Goal: Task Accomplishment & Management: Manage account settings

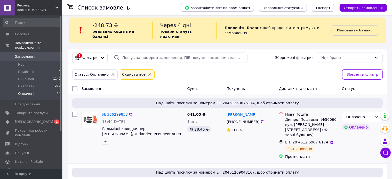
scroll to position [103, 0]
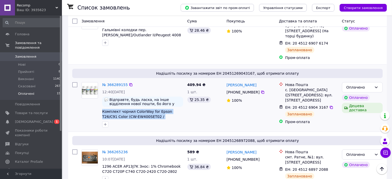
drag, startPoint x: 101, startPoint y: 102, endPoint x: 164, endPoint y: 107, distance: 63.9
click at [164, 107] on div "№ 366289155 12:40[DATE] Відправте, будь ласка, на інше відділення нової пошти, …" at bounding box center [142, 105] width 85 height 50
copy span "Комплект чорнил ColorWay for Epson T26/C91 Color (CW-EW400SET02 / ColorWay)"
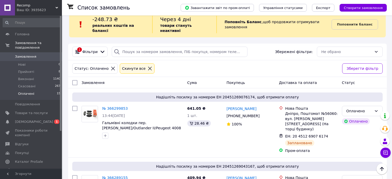
scroll to position [0, 0]
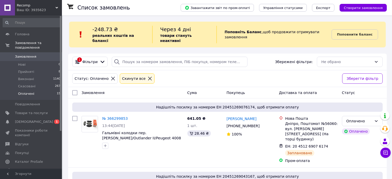
click at [35, 54] on span "Замовлення" at bounding box center [31, 56] width 33 height 5
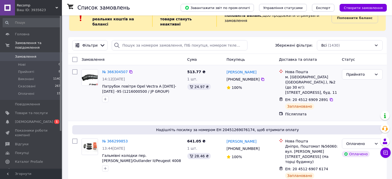
scroll to position [26, 0]
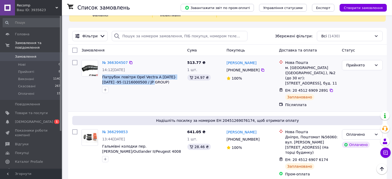
drag, startPoint x: 148, startPoint y: 78, endPoint x: 102, endPoint y: 73, distance: 46.7
click at [102, 73] on div "№ 366304507 14:12[DATE] Патрубок повітря Opel Vectra A [DATE]-[DATE] -95 (12160…" at bounding box center [142, 76] width 85 height 37
copy span "Патрубок повітря Opel Vectra A [DATE]-[DATE] -95 (1216000500 / JP GROUP)"
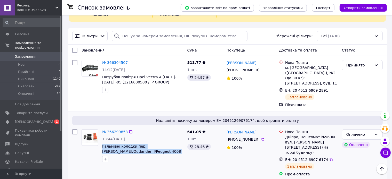
drag, startPoint x: 175, startPoint y: 141, endPoint x: 102, endPoint y: 137, distance: 72.6
click at [102, 144] on span "Гальмівні колодки пер. [PERSON_NAME]/Outlander II/Peugeot 4008 08- (RM1259 / GO…" at bounding box center [142, 149] width 81 height 10
copy span "Гальмівні колодки пер. [PERSON_NAME]/Outlander II/Peugeot 4008 08- (RM1259 / GO…"
click at [116, 130] on link "№ 366299853" at bounding box center [115, 132] width 26 height 4
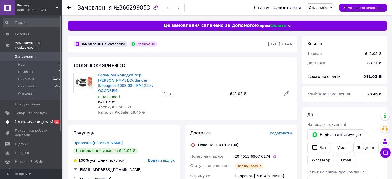
click at [50, 120] on span "0 1" at bounding box center [55, 122] width 14 height 5
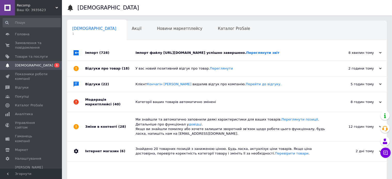
click at [155, 50] on div "Імпорт файлу http://oil.xatka.top/wp-content/uploads/feed-yml-0.xml успішно зав…" at bounding box center [232, 52] width 194 height 15
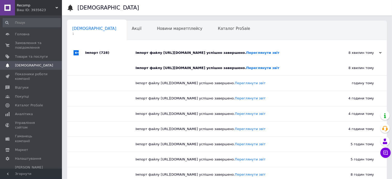
click at [155, 50] on div "Імпорт файлу http://oil.xatka.top/wp-content/uploads/feed-yml-0.xml успішно зав…" at bounding box center [232, 52] width 194 height 15
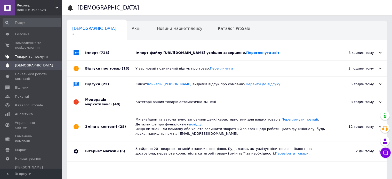
click at [39, 56] on span "Товари та послуги" at bounding box center [31, 56] width 33 height 5
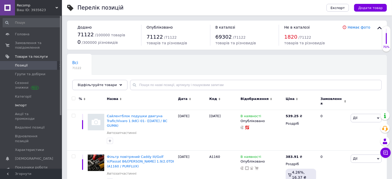
click at [35, 106] on span "Імпорт" at bounding box center [31, 105] width 33 height 5
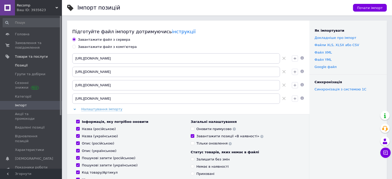
click at [31, 64] on span "Позиції" at bounding box center [31, 65] width 33 height 5
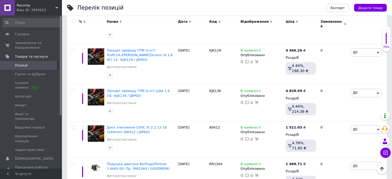
scroll to position [2863, 0]
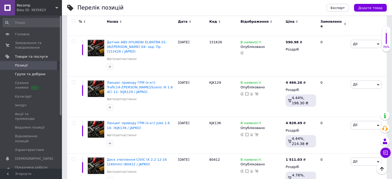
click at [28, 75] on span "Групи та добірки" at bounding box center [30, 74] width 30 height 5
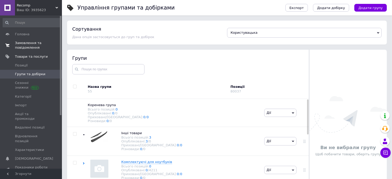
click at [36, 46] on span "Замовлення та повідомлення" at bounding box center [31, 45] width 33 height 9
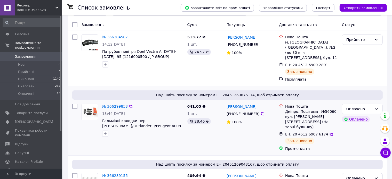
scroll to position [52, 0]
click at [112, 119] on span "Гальмівні колодки пер. [PERSON_NAME]/Outlander II/Peugeot 4008 08- (RM1259 / GO…" at bounding box center [141, 126] width 79 height 14
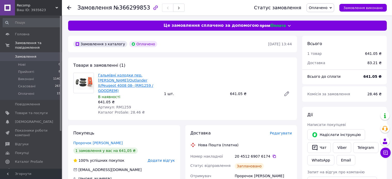
click at [123, 83] on link "Гальмівні колодки пер. [PERSON_NAME]/Outlander II/Peugeot 4008 08- (RM1259 / GO…" at bounding box center [125, 83] width 55 height 20
click at [34, 78] on li "Виконані 1140" at bounding box center [31, 79] width 63 height 7
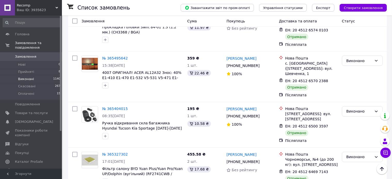
scroll to position [928, 0]
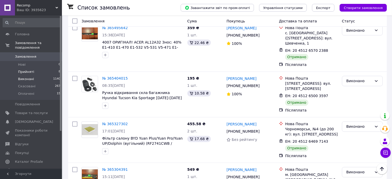
click at [53, 68] on li "Прийняті 8" at bounding box center [31, 71] width 63 height 7
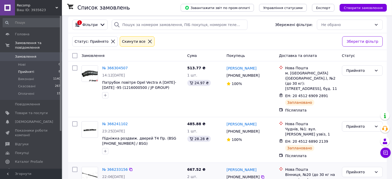
scroll to position [103, 0]
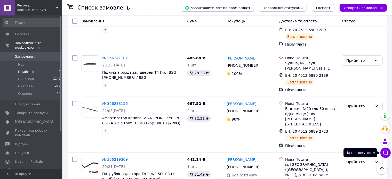
click at [390, 155] on button "Чат з покупцем" at bounding box center [385, 153] width 10 height 10
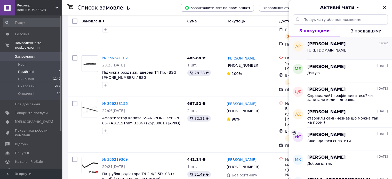
click at [333, 49] on span "https://prom.ua/p2712756304-podushka-dviguna-perednya.html" at bounding box center [327, 50] width 40 height 4
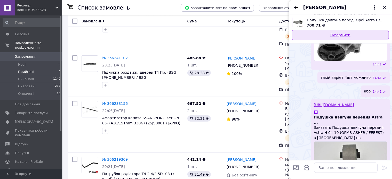
scroll to position [286, 0]
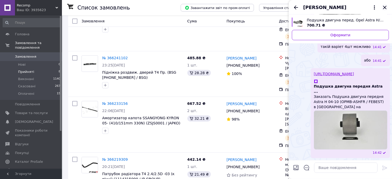
click at [387, 6] on icon "Закрити" at bounding box center [385, 7] width 6 height 6
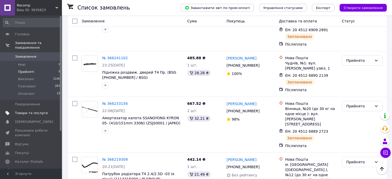
click at [26, 111] on span "Товари та послуги" at bounding box center [31, 113] width 33 height 5
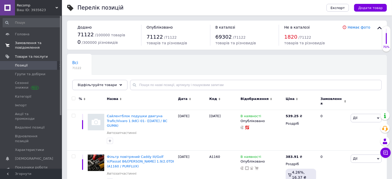
click at [30, 47] on span "Замовлення та повідомлення" at bounding box center [31, 45] width 33 height 9
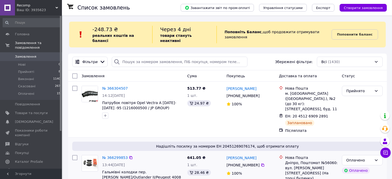
click at [204, 144] on span "Надішліть посилку за номером ЕН 20451269076174, щоб отримати оплату" at bounding box center [227, 146] width 306 height 5
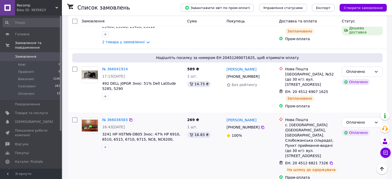
scroll to position [1058, 0]
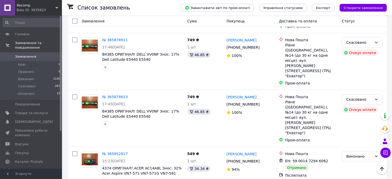
scroll to position [335, 0]
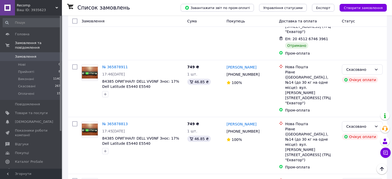
click at [44, 54] on span "Замовлення" at bounding box center [31, 56] width 33 height 5
click at [47, 54] on span "Замовлення" at bounding box center [31, 56] width 33 height 5
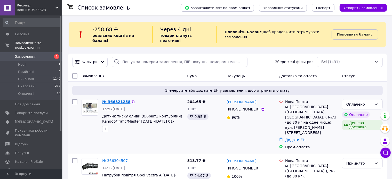
click at [114, 100] on link "№ 366321258" at bounding box center [116, 102] width 28 height 4
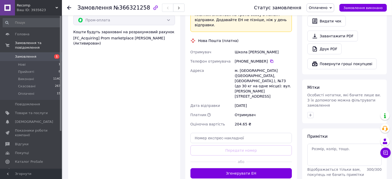
scroll to position [228, 0]
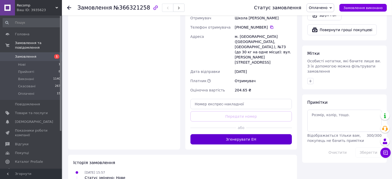
click at [253, 134] on button "Згенерувати ЕН" at bounding box center [241, 139] width 102 height 10
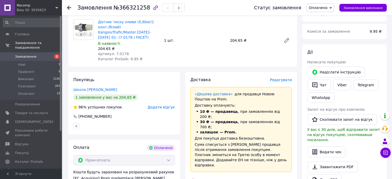
scroll to position [21, 0]
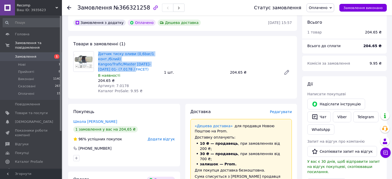
drag, startPoint x: 98, startPoint y: 52, endPoint x: 131, endPoint y: 62, distance: 34.9
click at [131, 62] on div "Датчик тиску оливи (0,6bar/1 конт./білий) Kangoo/Trafic/Master 1.4-2.5 01- (7.0…" at bounding box center [129, 72] width 66 height 44
copy link "Датчик тиску оливи (0,6bar/1 конт./білий) Kangoo/Trafic/Master 1.4-2.5 01- (7.0…"
click at [139, 64] on span "Датчик тиску оливи (0,6bar/1 конт./білий) Kangoo/Trafic/Master 1.4-2.5 01- (7.0…" at bounding box center [129, 61] width 62 height 21
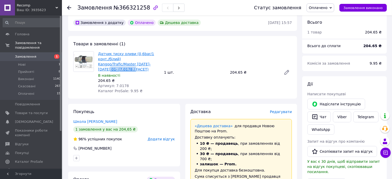
drag, startPoint x: 139, startPoint y: 66, endPoint x: 107, endPoint y: 65, distance: 31.7
click at [107, 66] on span "Датчик тиску оливи (0,6bar/1 конт./білий) Kangoo/Trafic/Master 1.4-2.5 01- (7.0…" at bounding box center [129, 61] width 62 height 21
copy link ".0178 / FACET)"
click at [44, 61] on li "Нові 1" at bounding box center [31, 64] width 63 height 7
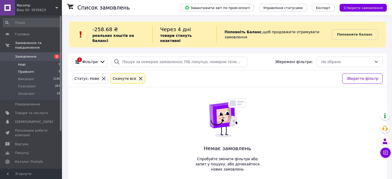
click at [48, 68] on li "Прийняті 8" at bounding box center [31, 71] width 63 height 7
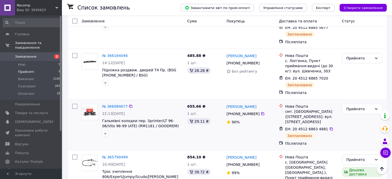
scroll to position [321, 0]
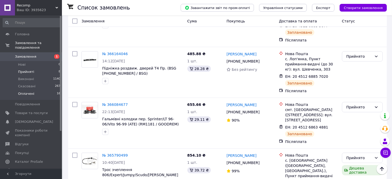
click at [54, 90] on li "Оплачені 16" at bounding box center [31, 95] width 63 height 10
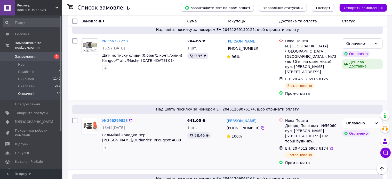
scroll to position [52, 0]
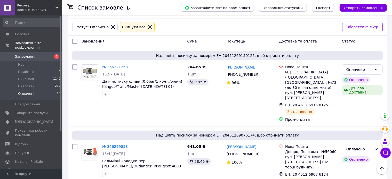
click at [31, 54] on span "Замовлення" at bounding box center [25, 56] width 21 height 5
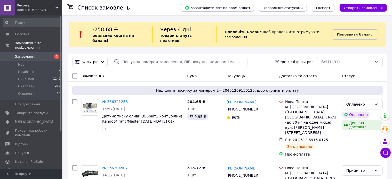
click at [43, 54] on span "Замовлення" at bounding box center [31, 56] width 33 height 5
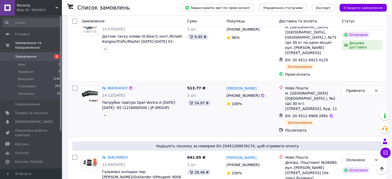
scroll to position [77, 0]
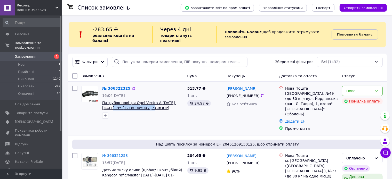
drag, startPoint x: 146, startPoint y: 103, endPoint x: 102, endPoint y: 103, distance: 43.9
click at [102, 103] on span "Патрубок повітря Opel Vectra A [DATE]-[DATE] -95 (1216000500 / JP GROUP)" at bounding box center [142, 105] width 81 height 10
copy span "(1216000500 / JP GROUP)"
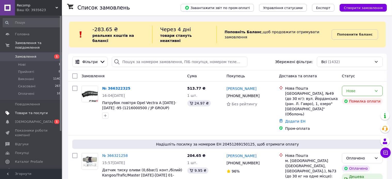
click at [38, 111] on span "Товари та послуги" at bounding box center [31, 113] width 33 height 5
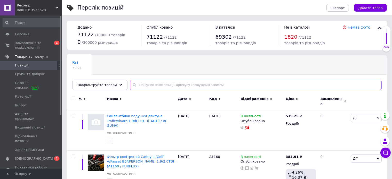
click at [153, 86] on input "text" at bounding box center [256, 85] width 252 height 10
paste input "(1216000500 / JP GROUP)"
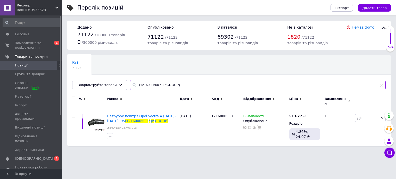
click at [180, 84] on input "(1216000500 / JP GROUP)" at bounding box center [258, 85] width 256 height 10
type input "(1216000500 / JP GROUP)"
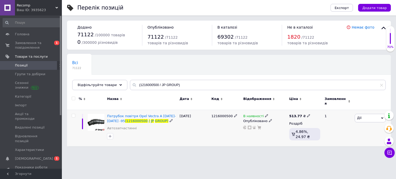
click at [255, 114] on span "В наявності" at bounding box center [253, 116] width 21 height 5
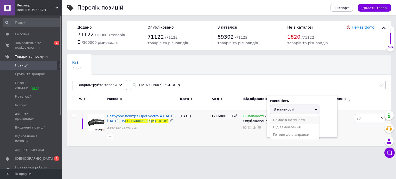
click at [275, 117] on li "Немає в наявності" at bounding box center [294, 120] width 49 height 7
click at [292, 129] on input at bounding box center [289, 129] width 39 height 10
click at [282, 140] on div "В наявності Наявність Немає в наявності В наявності Під замовлення Готово до ві…" at bounding box center [265, 128] width 46 height 36
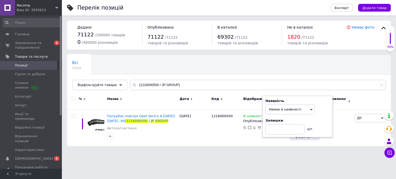
click at [267, 152] on html "Recomp Ваш ID: 3935623 Сайт Recomp Кабінет покупця Перевірити стан системи Стор…" at bounding box center [198, 76] width 396 height 152
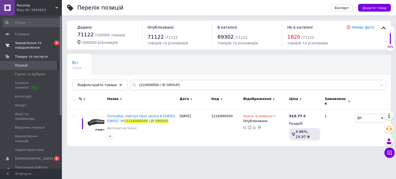
click at [46, 47] on span "Замовлення та повідомлення" at bounding box center [31, 45] width 33 height 9
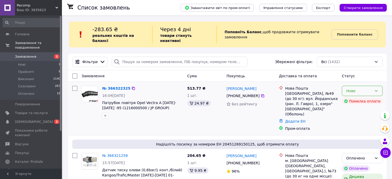
click at [347, 88] on div "Нове" at bounding box center [359, 91] width 26 height 6
click at [349, 117] on li "Скасовано" at bounding box center [362, 115] width 40 height 9
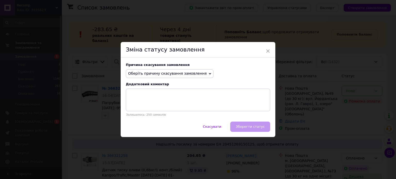
click at [191, 77] on span "Оберіть причину скасування замовлення" at bounding box center [170, 73] width 88 height 9
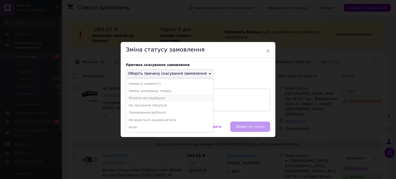
click at [171, 97] on li "Оплата не надійшла" at bounding box center [169, 98] width 87 height 7
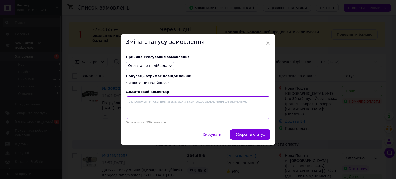
click at [230, 114] on textarea at bounding box center [198, 107] width 144 height 23
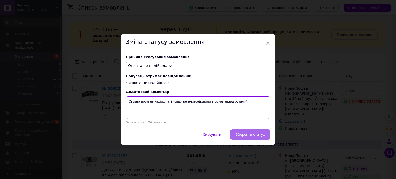
type textarea "Оплата пром не надійшла, і товар закінчився(купили 2години назад останій)."
click at [261, 134] on span "Зберегти статус" at bounding box center [250, 135] width 29 height 4
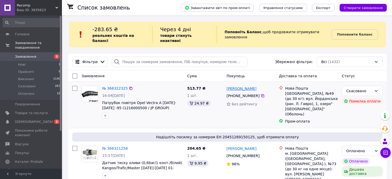
click at [244, 86] on link "[PERSON_NAME]" at bounding box center [241, 88] width 30 height 5
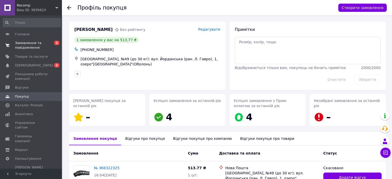
click at [33, 46] on span "Замовлення та повідомлення" at bounding box center [31, 45] width 33 height 9
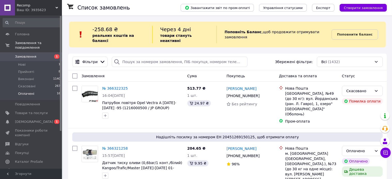
click at [48, 90] on li "Оплачені 16" at bounding box center [31, 95] width 63 height 10
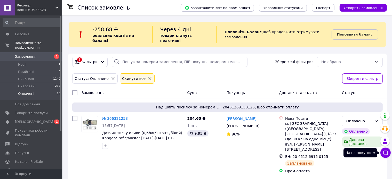
click at [387, 151] on icon at bounding box center [385, 153] width 4 height 4
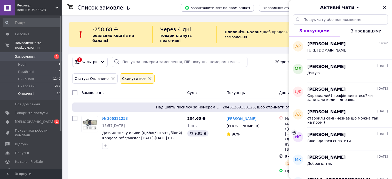
click at [254, 57] on div "1 Фільтри Збережені фільтри: Не обрано" at bounding box center [227, 62] width 314 height 10
click at [384, 8] on icon "Закрити" at bounding box center [384, 7] width 3 height 3
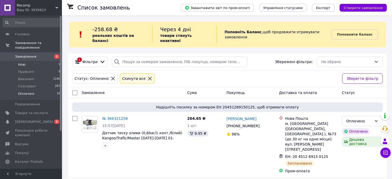
click at [47, 61] on li "Нові 1" at bounding box center [31, 64] width 63 height 7
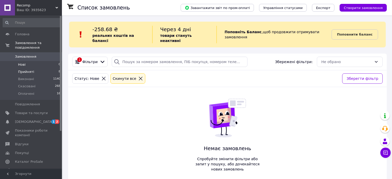
click at [40, 68] on li "Прийняті 8" at bounding box center [31, 71] width 63 height 7
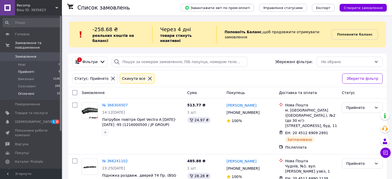
click at [39, 90] on li "Оплачені 16" at bounding box center [31, 95] width 63 height 10
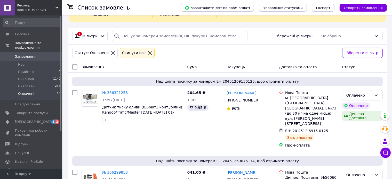
scroll to position [52, 0]
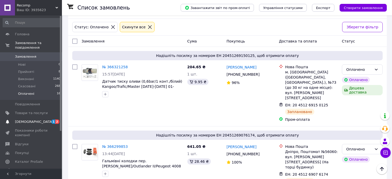
click at [39, 120] on span "[DEMOGRAPHIC_DATA]" at bounding box center [31, 122] width 33 height 5
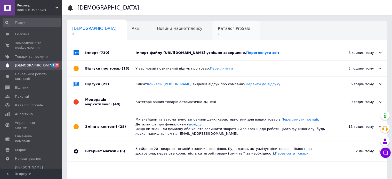
click at [218, 29] on span "Каталог ProSale" at bounding box center [234, 28] width 32 height 5
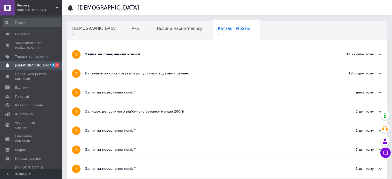
click at [186, 58] on div "Запит на повернення комісії" at bounding box center [207, 54] width 245 height 19
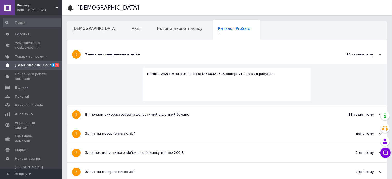
click at [186, 58] on div "Запит на повернення комісії" at bounding box center [207, 54] width 245 height 19
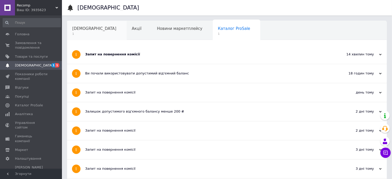
click at [89, 34] on span "1" at bounding box center [94, 34] width 44 height 4
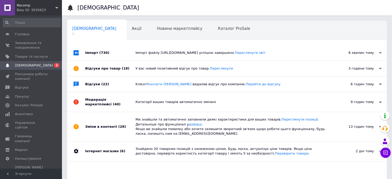
click at [193, 55] on div "Імпорт файлу https://detali.xatka.top/wp-content/uploads/feed-yml-0.xml успішно…" at bounding box center [232, 52] width 194 height 15
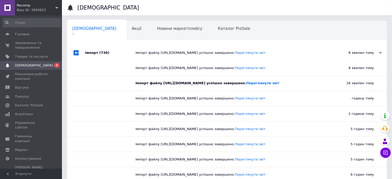
click at [193, 55] on div "Імпорт файлу https://detali.xatka.top/wp-content/uploads/feed-yml-0.xml успішно…" at bounding box center [232, 52] width 194 height 15
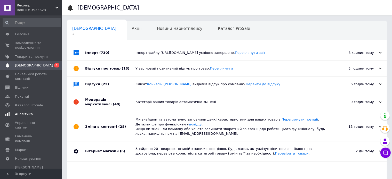
click at [28, 112] on span "Аналітика" at bounding box center [24, 114] width 18 height 5
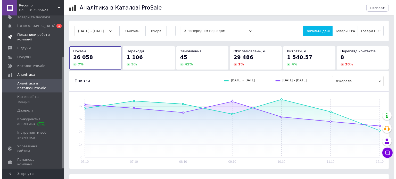
scroll to position [31, 0]
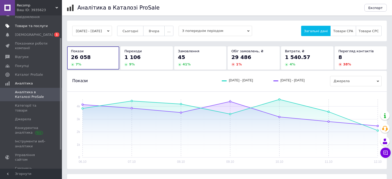
click at [40, 26] on span "Товари та послуги" at bounding box center [31, 26] width 33 height 5
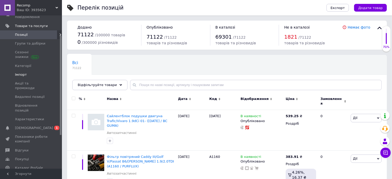
click at [29, 74] on span "Імпорт" at bounding box center [31, 74] width 33 height 5
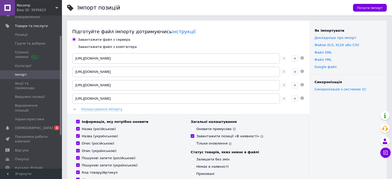
click at [203, 132] on div "Загальні налаштування Оновити примусово Завантажити позиції «В наявності» Тільк…" at bounding box center [245, 133] width 109 height 27
click at [203, 130] on div "Загальні налаштування Оновити примусово Завантажити позиції «В наявності» Тільк…" at bounding box center [245, 133] width 109 height 27
click at [204, 129] on div "Оновити примусово" at bounding box center [215, 129] width 39 height 5
click at [194, 129] on input "Оновити примусово" at bounding box center [192, 128] width 3 height 3
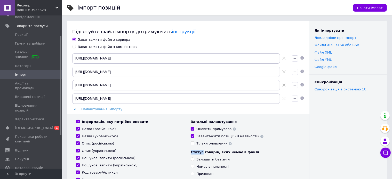
checkbox input "true"
click at [375, 7] on span "Почати імпорт" at bounding box center [370, 8] width 26 height 4
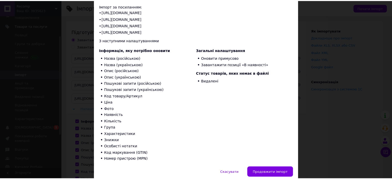
scroll to position [60, 0]
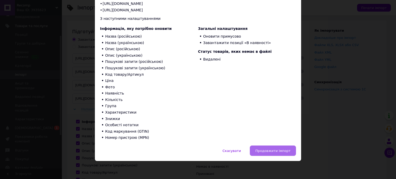
click at [271, 148] on button "Продовжити імпорт" at bounding box center [273, 151] width 46 height 10
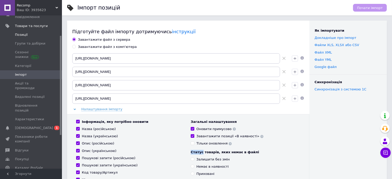
click at [15, 34] on span "Позиції" at bounding box center [21, 35] width 13 height 5
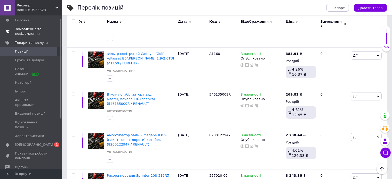
scroll to position [5, 0]
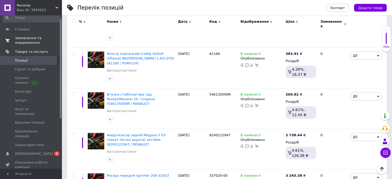
click at [26, 37] on span "Замовлення та повідомлення" at bounding box center [31, 40] width 33 height 9
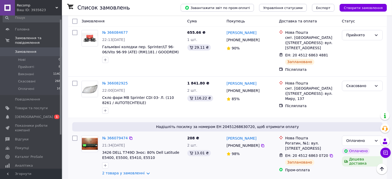
scroll to position [1041, 0]
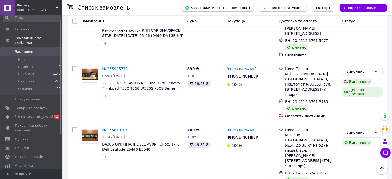
scroll to position [310, 0]
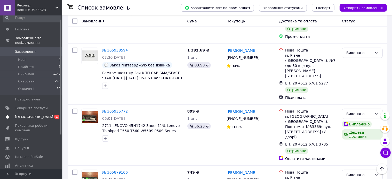
click at [28, 115] on span "[DEMOGRAPHIC_DATA]" at bounding box center [34, 117] width 38 height 5
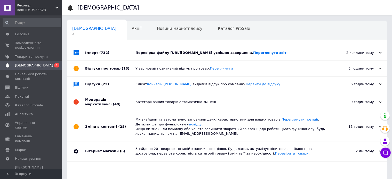
click at [208, 53] on div "Перевірка файлу http://recomp.biz.ua/wp-content/uploads/feed-yml-0.xml успішно …" at bounding box center [232, 53] width 194 height 5
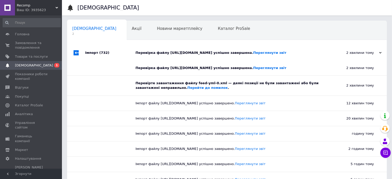
click at [208, 53] on div "Перевірка файлу http://recomp.biz.ua/wp-content/uploads/feed-yml-0.xml успішно …" at bounding box center [232, 53] width 194 height 5
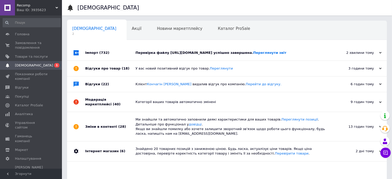
click at [175, 56] on div "Перевірка файлу http://recomp.biz.ua/wp-content/uploads/feed-yml-0.xml успішно …" at bounding box center [232, 52] width 194 height 15
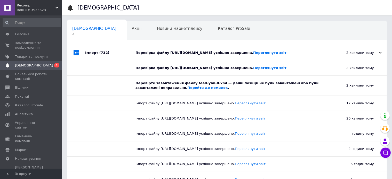
click at [175, 56] on div "Перевірка файлу http://recomp.biz.ua/wp-content/uploads/feed-yml-0.xml успішно …" at bounding box center [232, 52] width 194 height 15
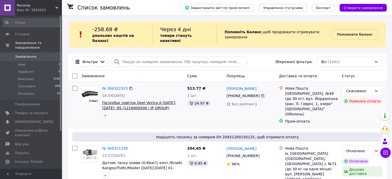
drag, startPoint x: 144, startPoint y: 106, endPoint x: 110, endPoint y: 104, distance: 34.6
click at [109, 104] on div "№ 366322325 16:04[DATE] Патрубок повітря Opel Vectra A [DATE]-[DATE] -95 (12160…" at bounding box center [142, 102] width 85 height 37
drag, startPoint x: 153, startPoint y: 103, endPoint x: 104, endPoint y: 101, distance: 49.1
click at [103, 102] on span "Патрубок повітря Opel Vectra A [DATE]-[DATE] -95 (1216000500 / JP GROUP)" at bounding box center [142, 105] width 81 height 10
copy span "1216000500 / JP GROUP)"
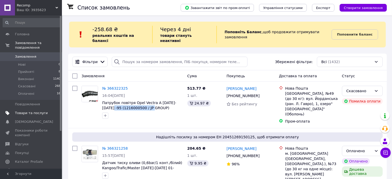
click at [46, 111] on span "Товари та послуги" at bounding box center [31, 113] width 33 height 5
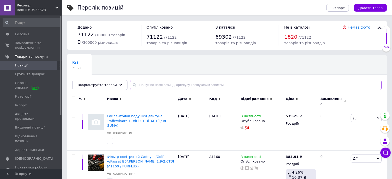
click at [163, 87] on input "text" at bounding box center [256, 85] width 252 height 10
paste input "1216000500 / JP GROUP"
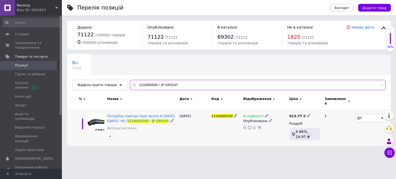
type input "1216000500 / JP GROUP"
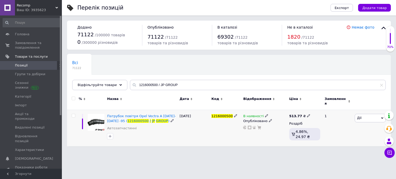
click at [250, 115] on span "В наявності" at bounding box center [253, 116] width 21 height 5
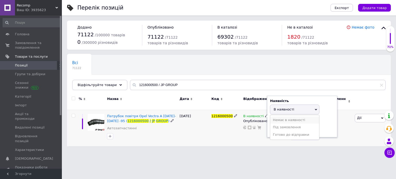
click at [284, 117] on li "Немає в наявності" at bounding box center [294, 120] width 49 height 7
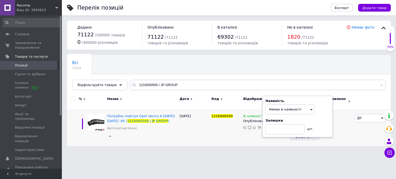
click at [247, 152] on html "Recomp Ваш ID: 3935623 Сайт Recomp Кабінет покупця Перевірити стан системи Стор…" at bounding box center [198, 76] width 396 height 152
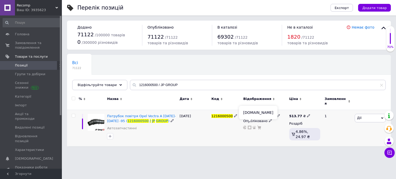
click at [250, 126] on icon at bounding box center [250, 128] width 4 height 4
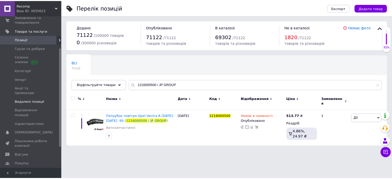
scroll to position [52, 0]
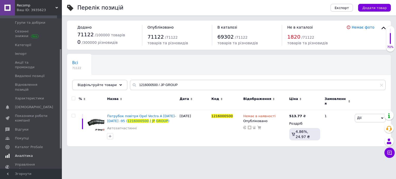
click at [38, 154] on span "Аналітика" at bounding box center [31, 156] width 33 height 5
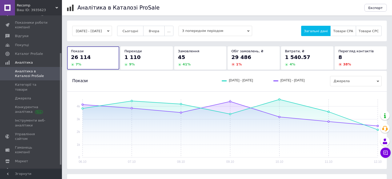
click at [352, 54] on div "8" at bounding box center [360, 57] width 44 height 7
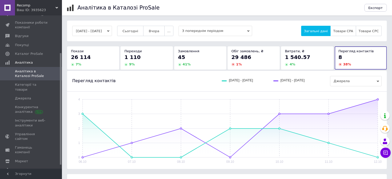
click at [98, 58] on div "26 114" at bounding box center [93, 57] width 44 height 7
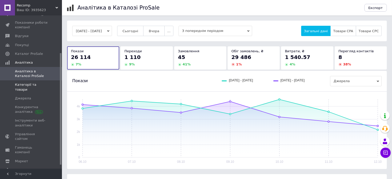
click at [27, 85] on span "Категорії та товари" at bounding box center [31, 87] width 33 height 9
